Goal: Book appointment/travel/reservation

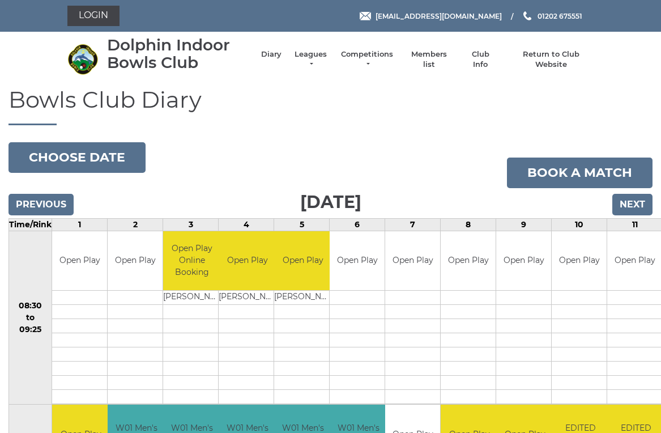
click at [636, 202] on input "Next" at bounding box center [632, 205] width 40 height 22
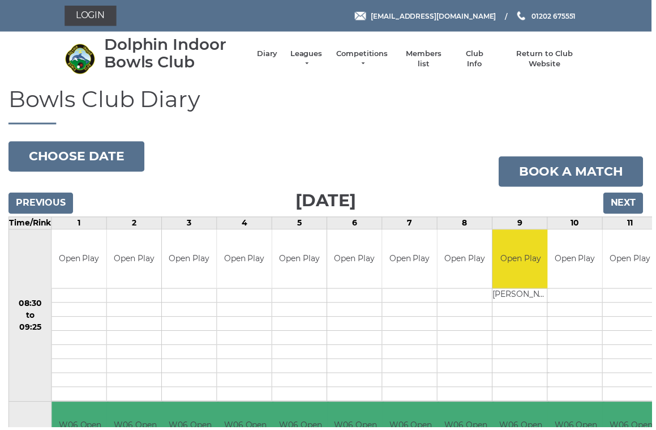
click at [634, 203] on input "Next" at bounding box center [628, 205] width 40 height 22
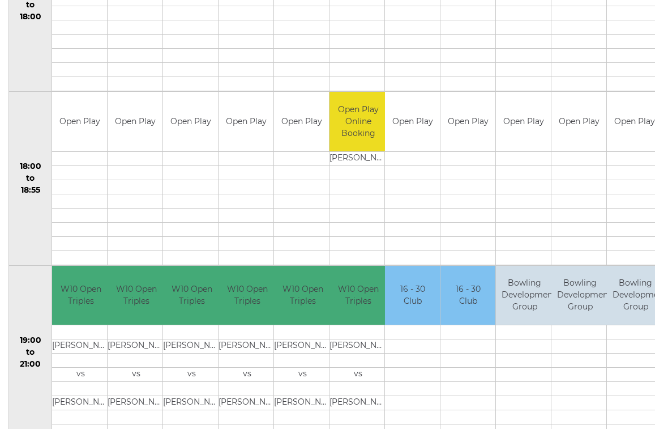
scroll to position [1007, 0]
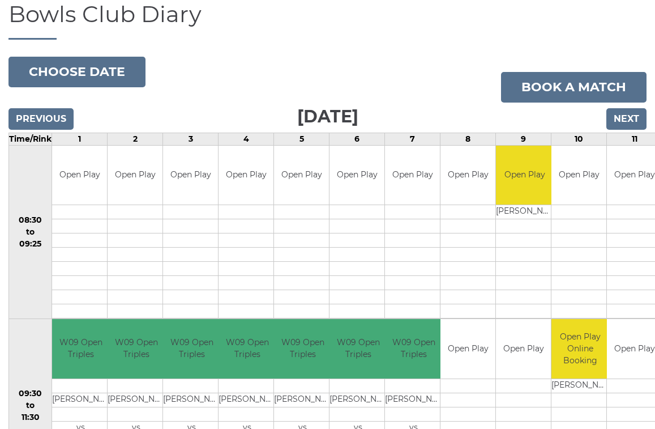
click at [636, 116] on input "Next" at bounding box center [627, 119] width 40 height 22
click at [634, 119] on input "Next" at bounding box center [627, 119] width 40 height 22
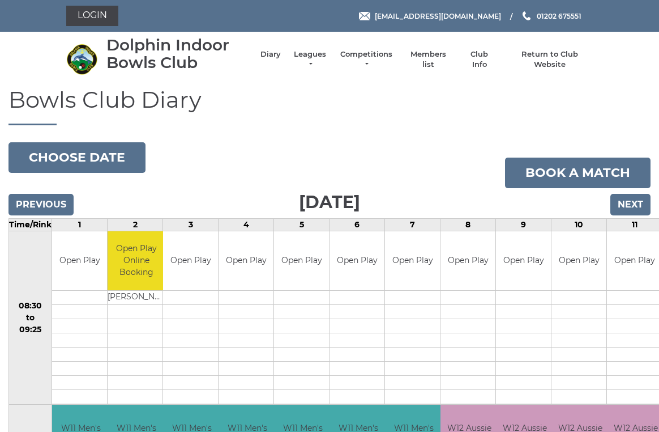
click at [642, 202] on input "Next" at bounding box center [630, 205] width 40 height 22
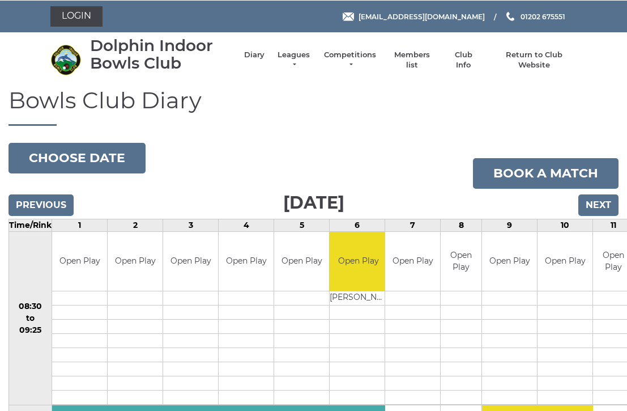
click at [108, 159] on button "Choose date" at bounding box center [76, 157] width 137 height 31
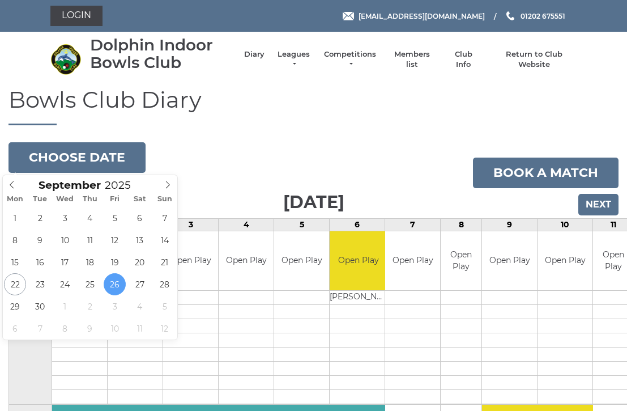
type input "2025-09-23"
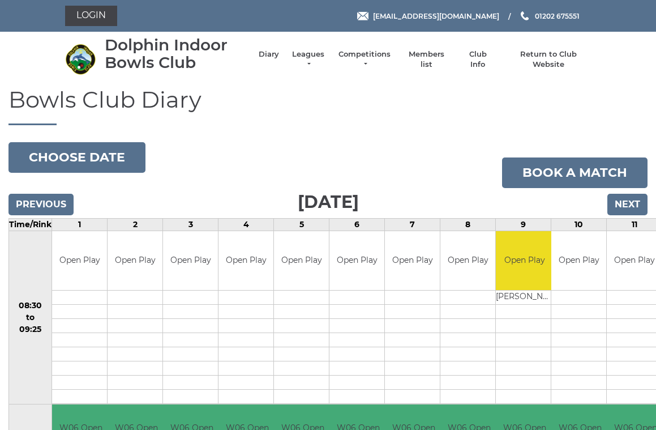
click at [99, 156] on button "Choose date" at bounding box center [76, 157] width 137 height 31
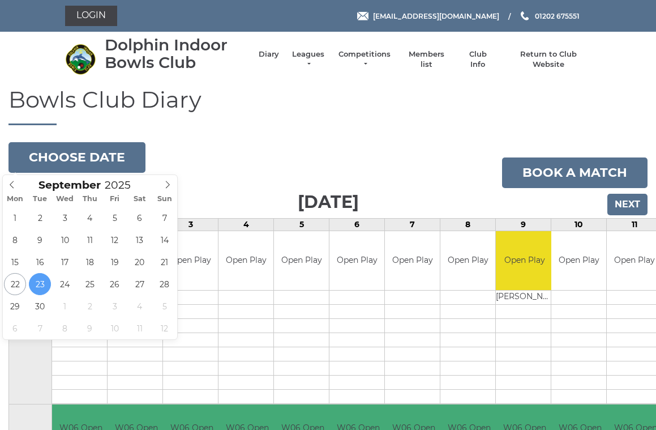
type input "[DATE]"
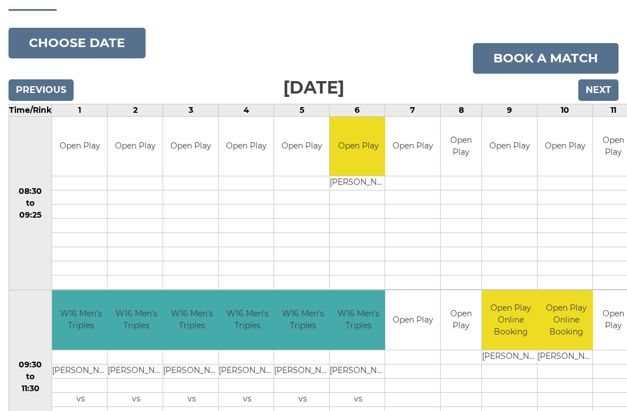
scroll to position [84, 0]
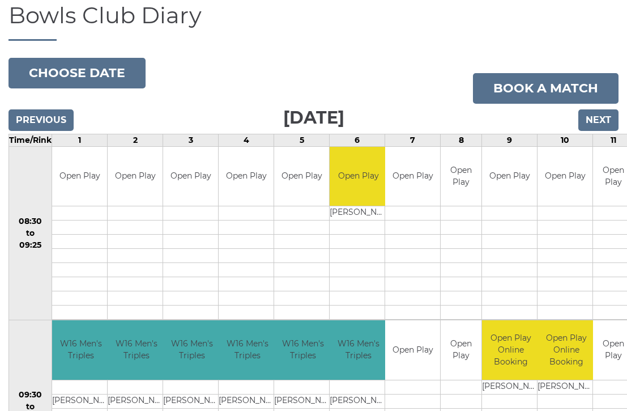
click at [50, 119] on input "Previous" at bounding box center [40, 120] width 65 height 22
click at [39, 128] on input "Previous" at bounding box center [40, 120] width 65 height 22
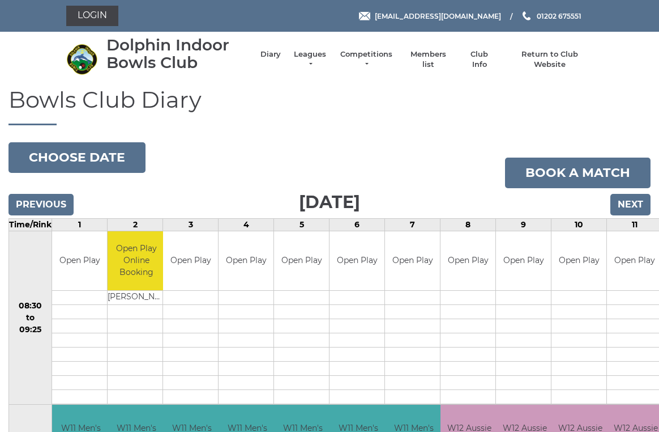
scroll to position [5, 0]
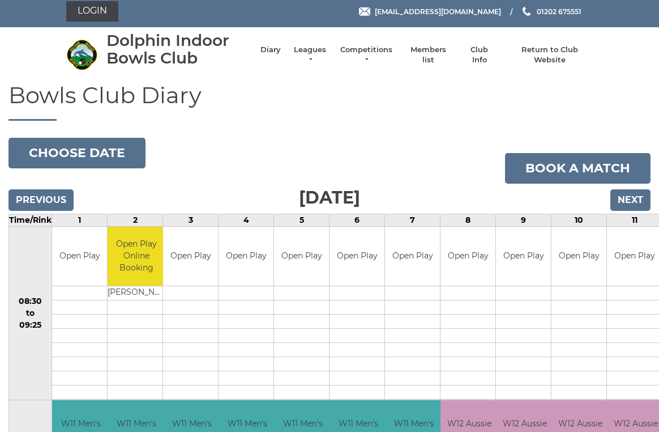
click at [46, 190] on input "Previous" at bounding box center [40, 200] width 65 height 22
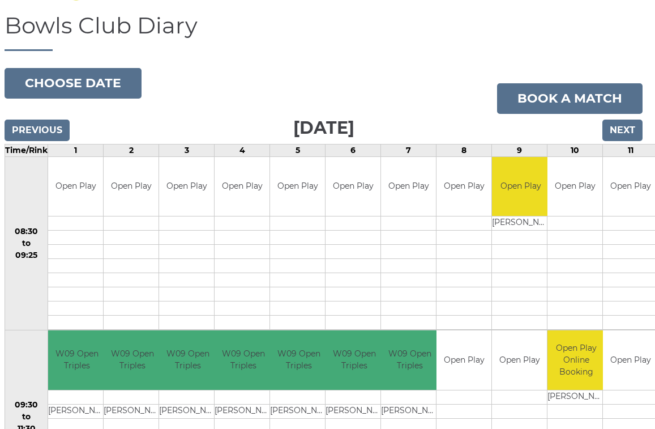
scroll to position [67, 4]
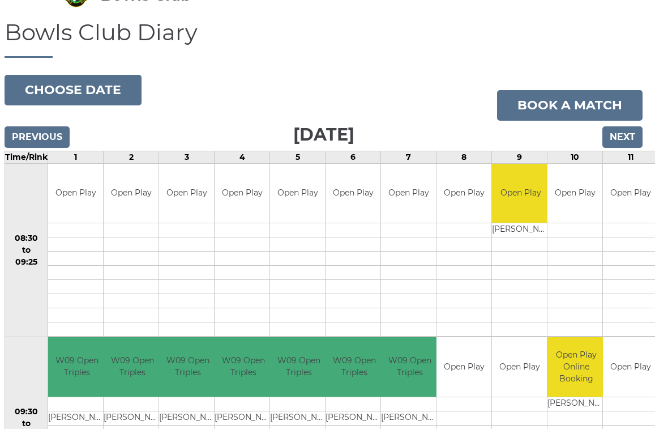
click at [83, 87] on button "Choose date" at bounding box center [73, 90] width 137 height 31
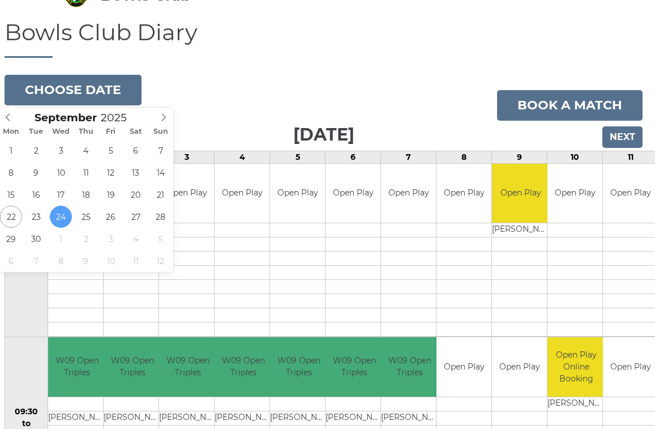
type input "2025-09-22"
